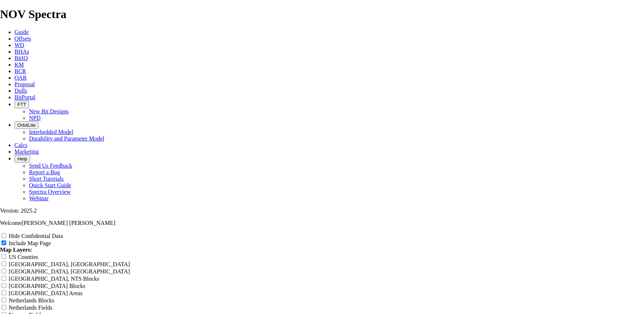
scroll to position [1191, 0]
click at [28, 142] on span "Calcs" at bounding box center [20, 145] width 13 height 6
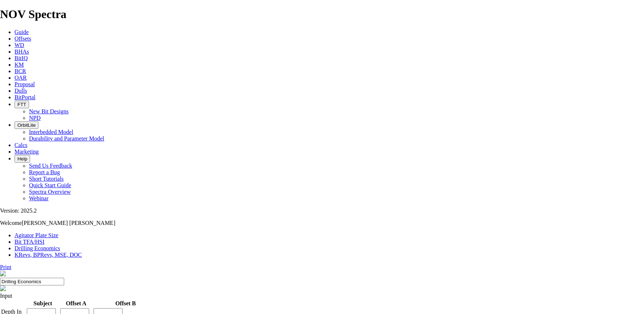
click at [82, 252] on link "KRevs, BPRevs, MSE, DOC" at bounding box center [47, 255] width 67 height 6
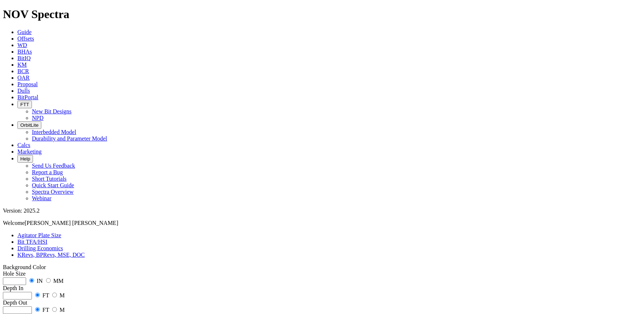
click at [57, 293] on input "radio" at bounding box center [54, 295] width 5 height 5
radio input "true"
radio input "false"
radio input "true"
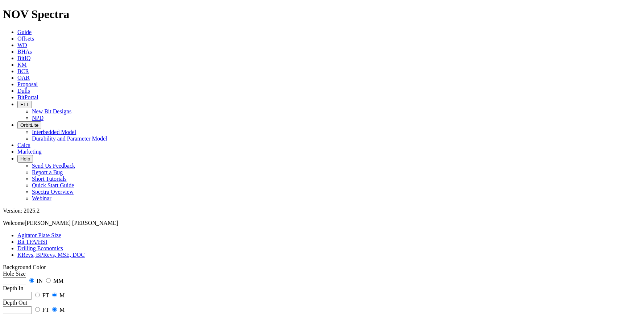
click at [107, 300] on div "Depth Out FT M" at bounding box center [315, 307] width 624 height 14
radio input "true"
radio input "false"
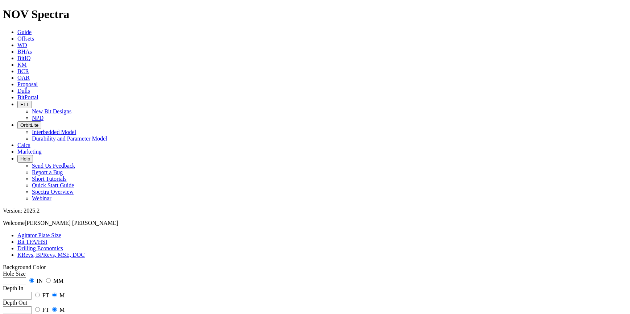
type input "14"
click at [26, 277] on input "number" at bounding box center [14, 281] width 23 height 8
type input "3000"
click at [32, 292] on input "number" at bounding box center [17, 296] width 29 height 8
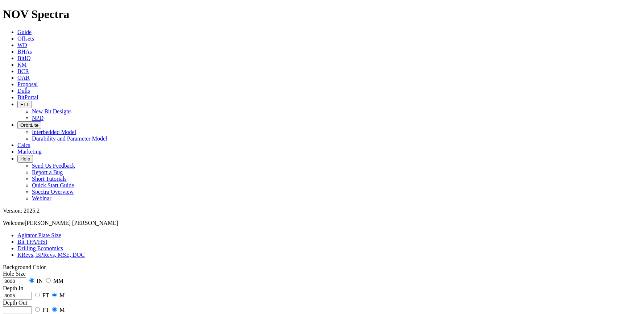
type input "3005"
click at [32, 306] on input "number" at bounding box center [17, 310] width 29 height 8
drag, startPoint x: 54, startPoint y: 70, endPoint x: 11, endPoint y: 64, distance: 43.2
type input "8.5"
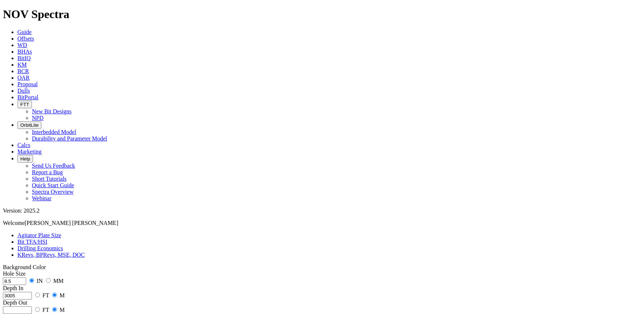
click at [32, 306] on input "number" at bounding box center [17, 310] width 29 height 8
type input "3010"
type input "0.5"
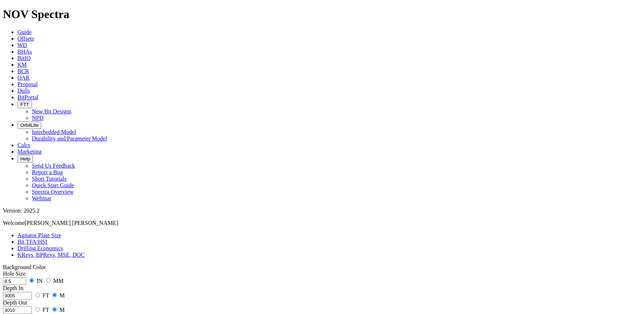
scroll to position [38, 0]
type input "140"
radio input "true"
radio input "false"
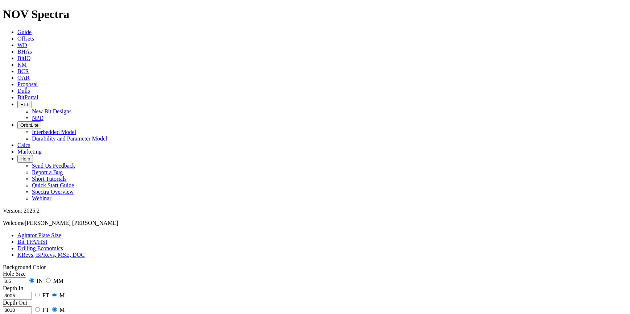
type input "18000"
type input "450"
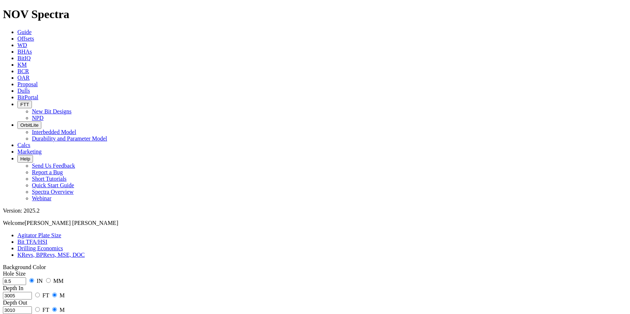
type input "0"
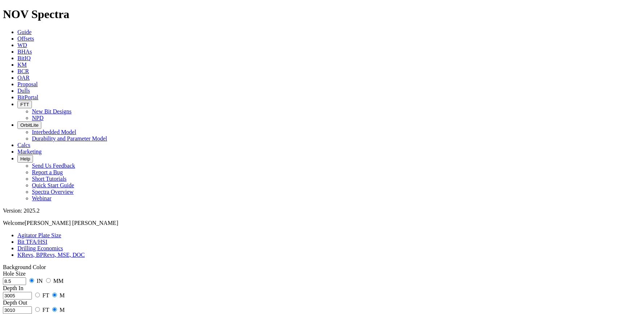
type input "0.2"
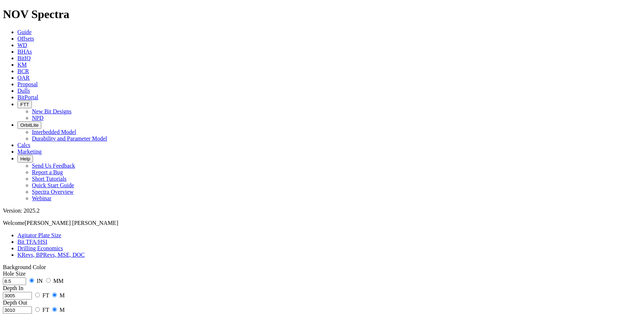
drag, startPoint x: 53, startPoint y: 200, endPoint x: 11, endPoint y: 197, distance: 41.8
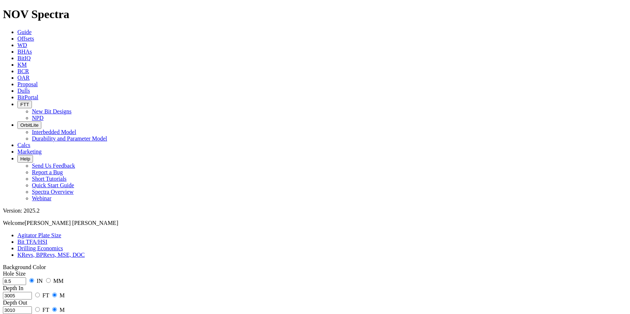
type input "120"
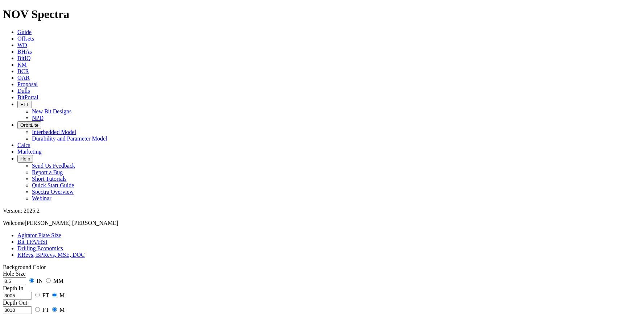
type input "0.23"
